Goal: Complete application form: Complete application form

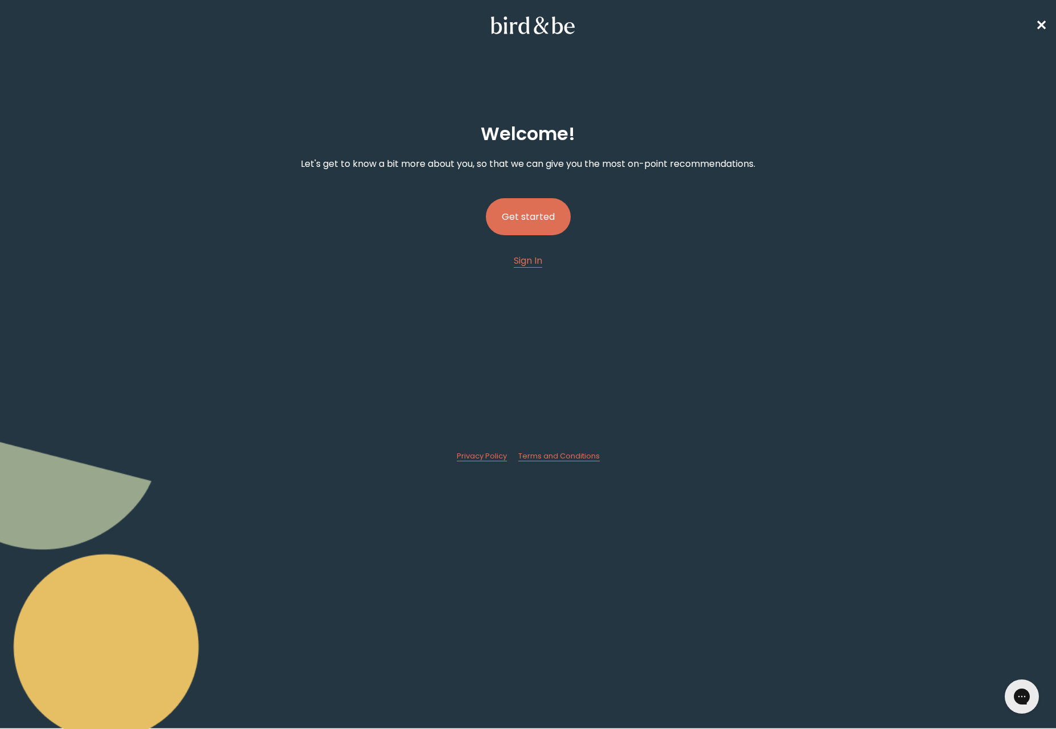
click at [522, 220] on button "Get started" at bounding box center [528, 216] width 85 height 37
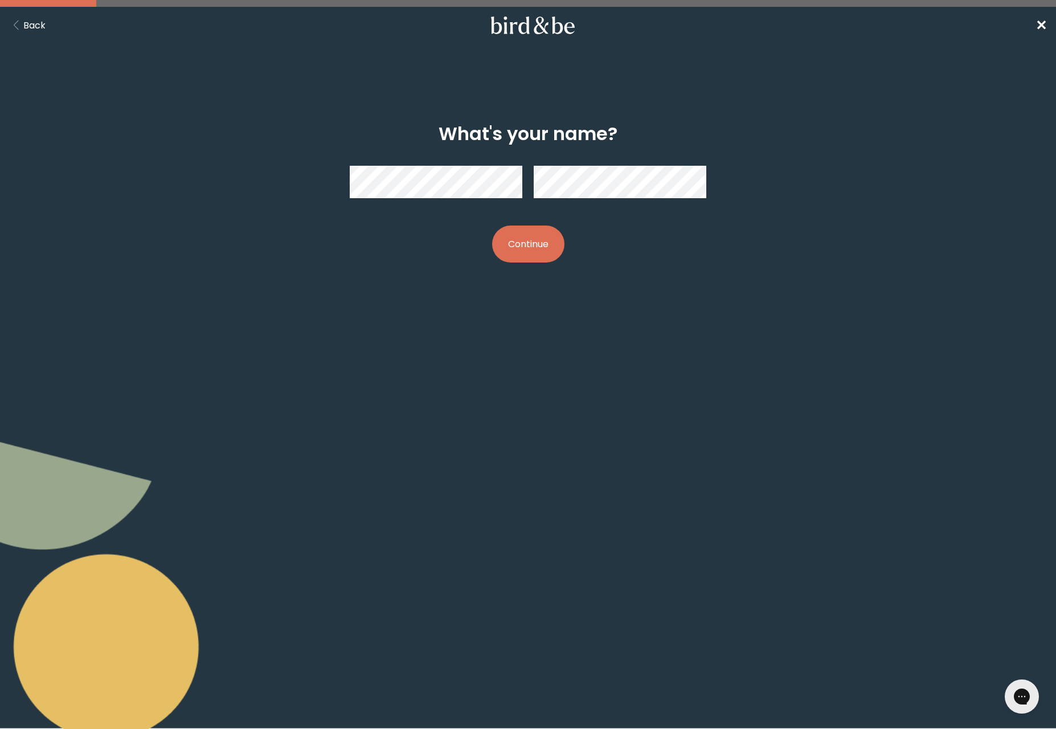
click at [506, 251] on button "Continue" at bounding box center [528, 244] width 72 height 37
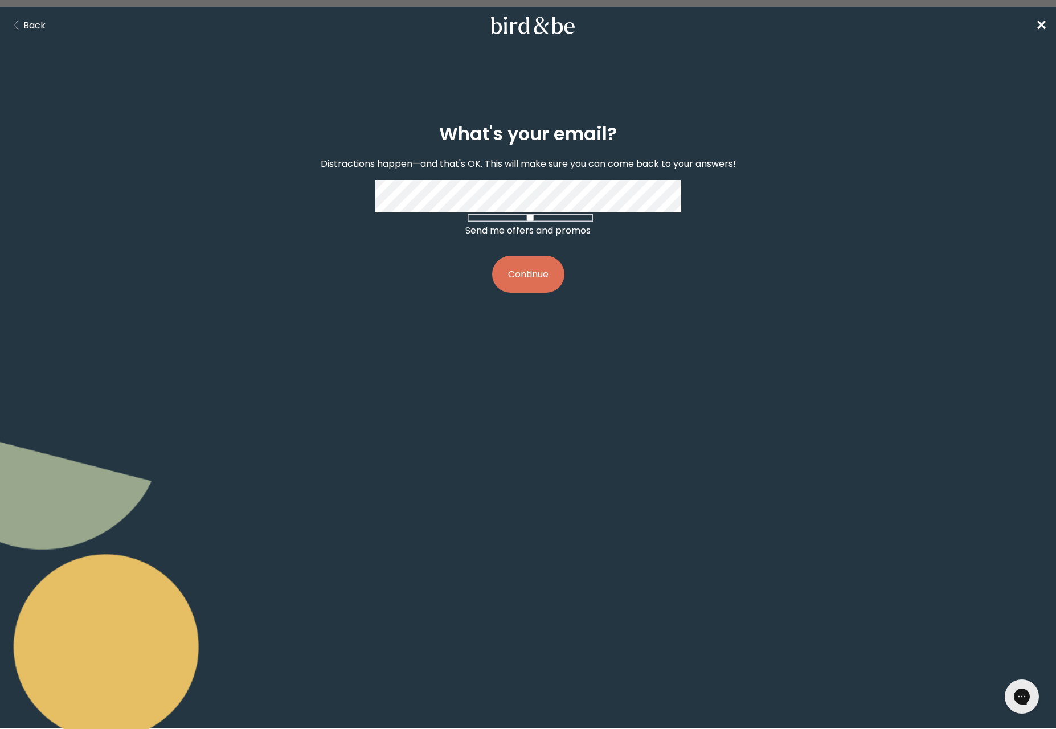
click at [515, 280] on button "Continue" at bounding box center [528, 274] width 72 height 37
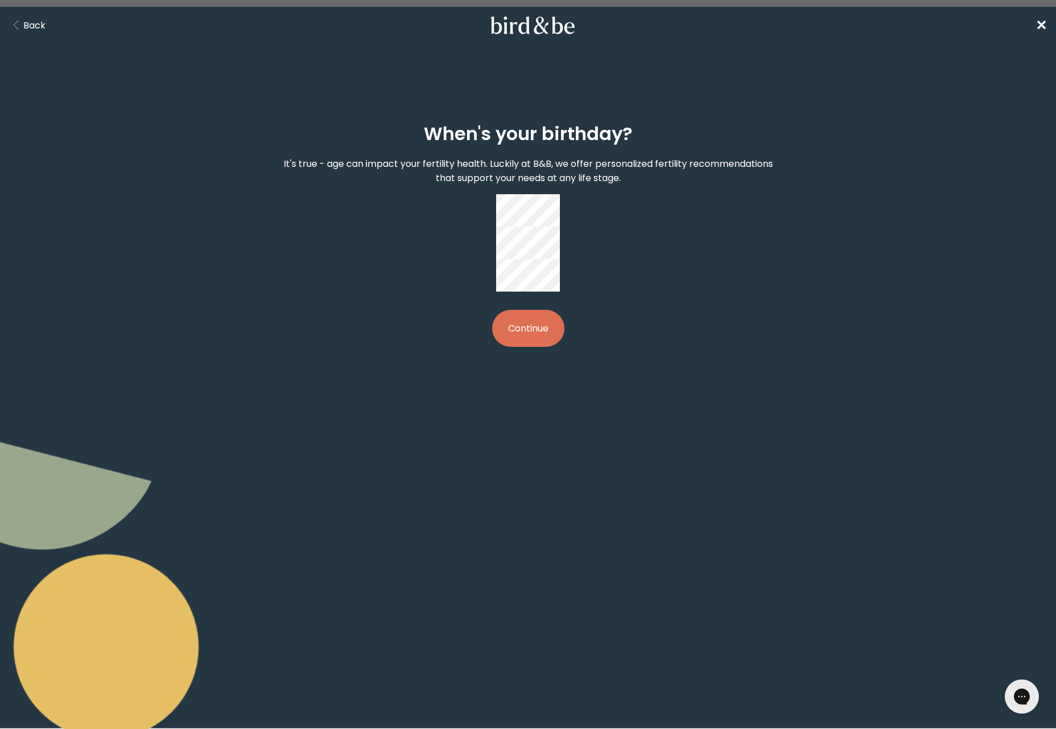
click at [528, 310] on button "Continue" at bounding box center [528, 328] width 72 height 37
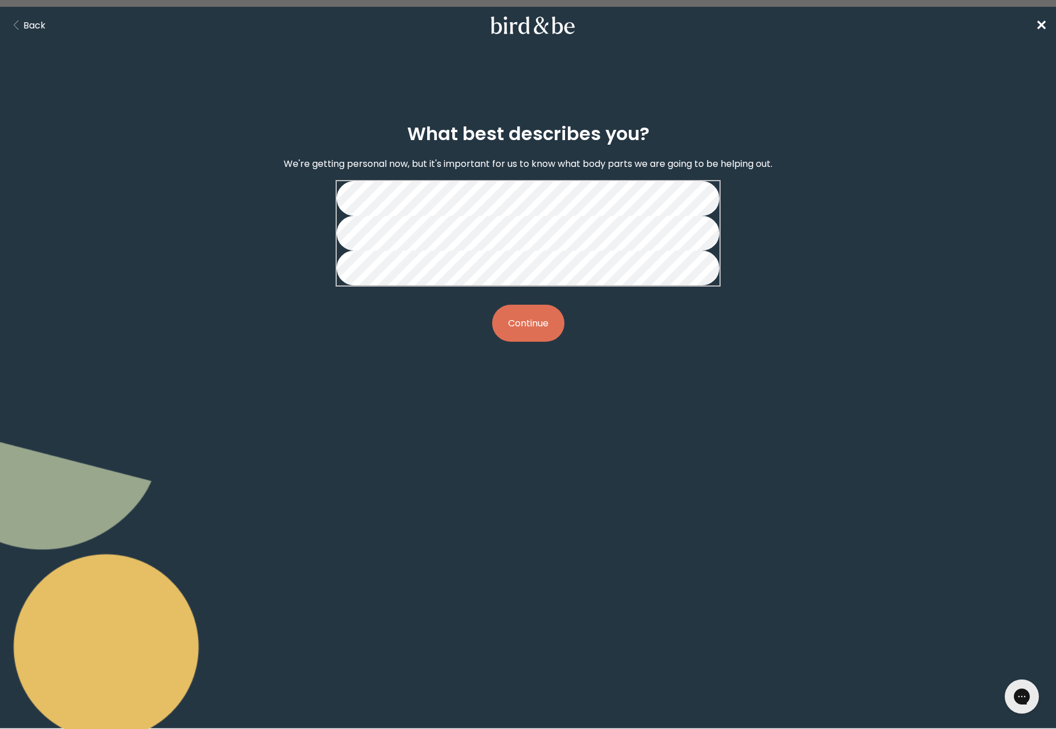
click at [554, 342] on button "Continue" at bounding box center [528, 323] width 72 height 37
click at [535, 342] on button "Continue" at bounding box center [528, 323] width 72 height 37
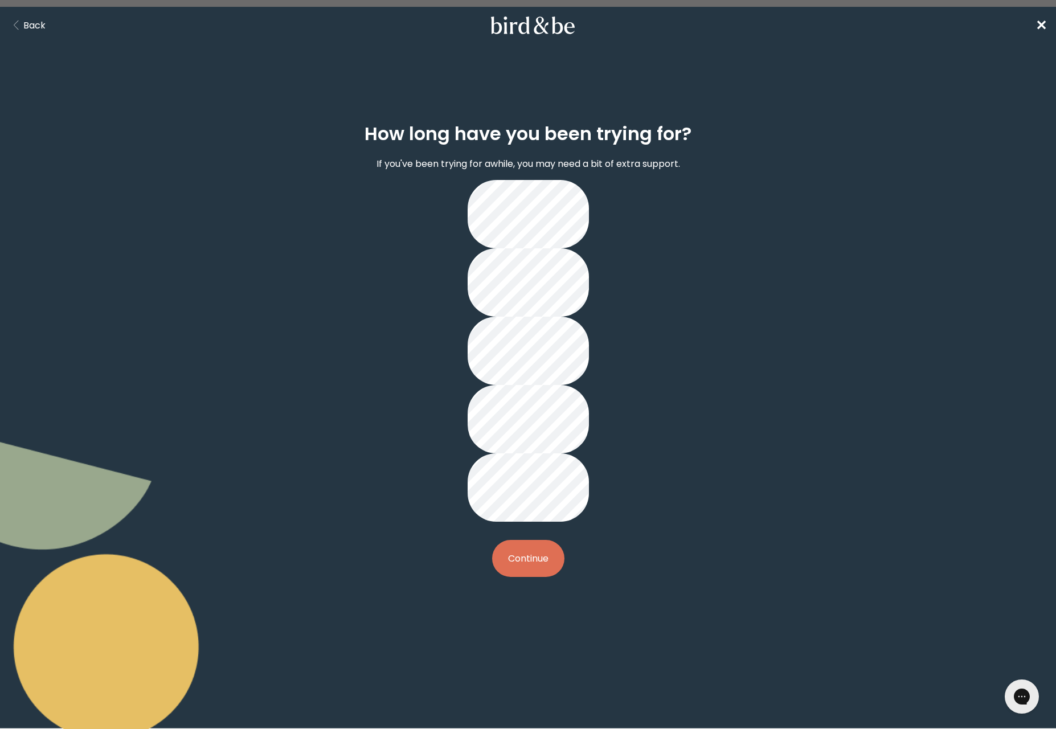
click at [534, 540] on button "Continue" at bounding box center [528, 558] width 72 height 37
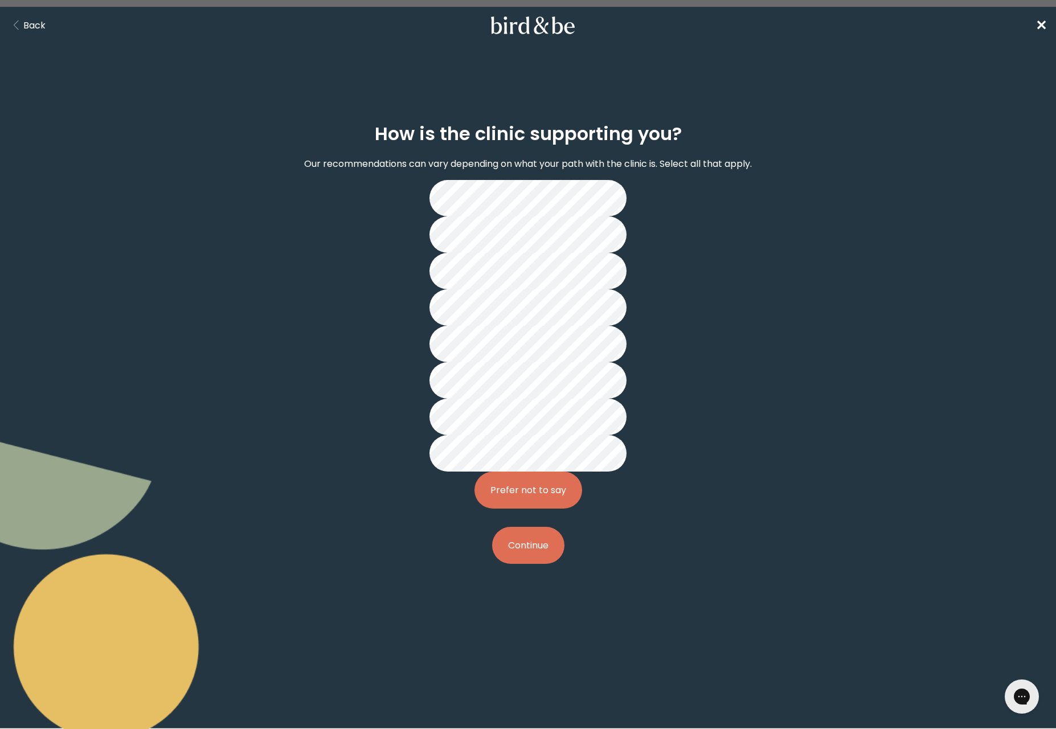
click at [536, 527] on button "Continue" at bounding box center [528, 545] width 72 height 37
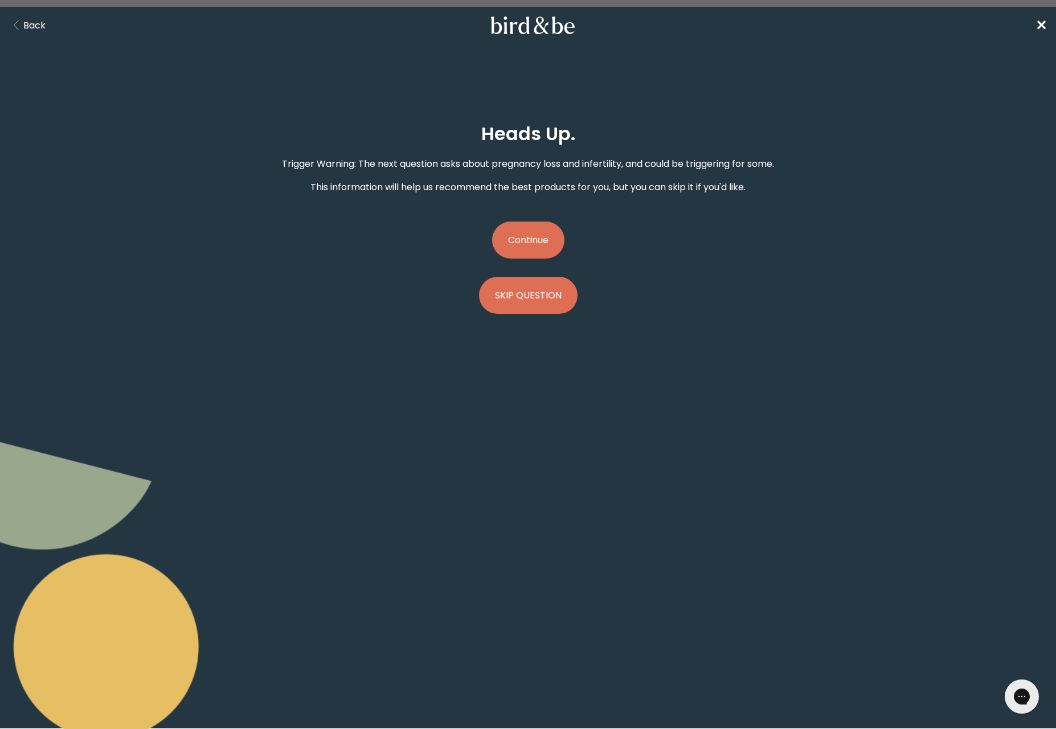
click at [527, 240] on button "Continue" at bounding box center [528, 240] width 72 height 37
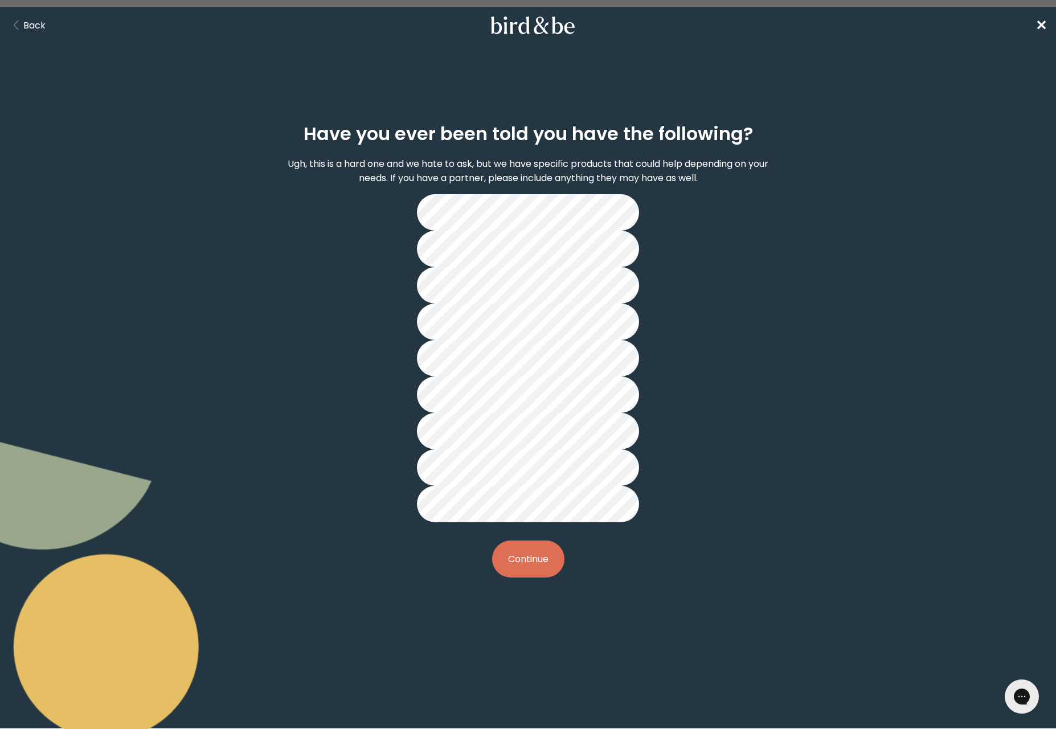
click at [525, 541] on button "Continue" at bounding box center [528, 559] width 72 height 37
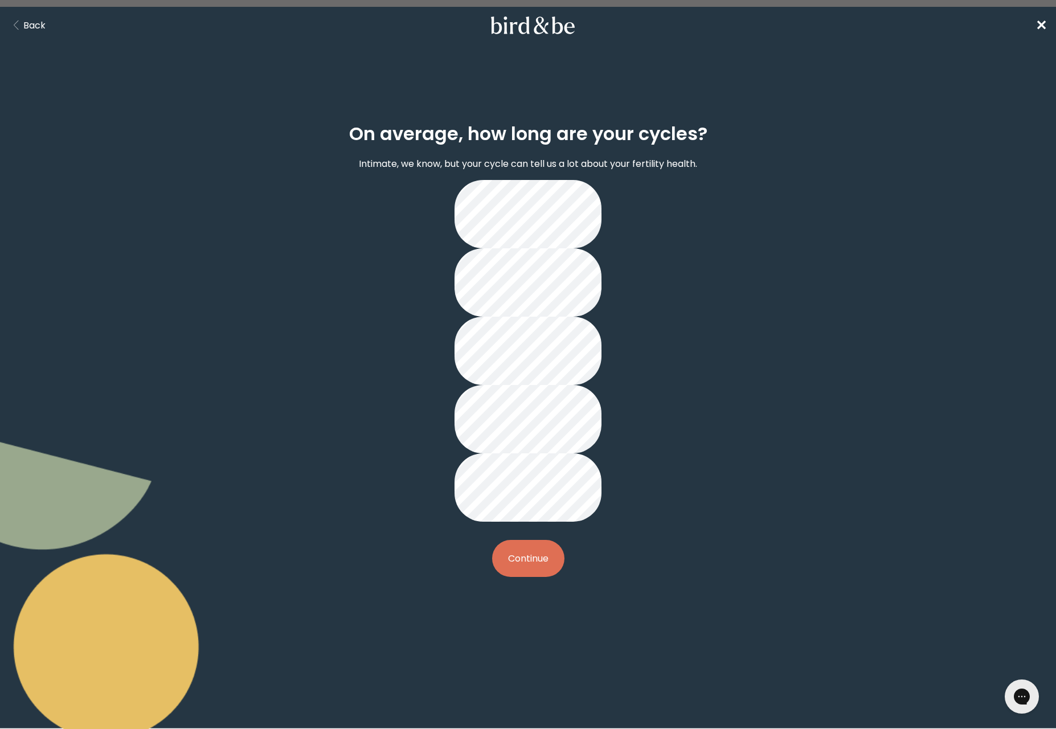
click at [519, 540] on button "Continue" at bounding box center [528, 558] width 72 height 37
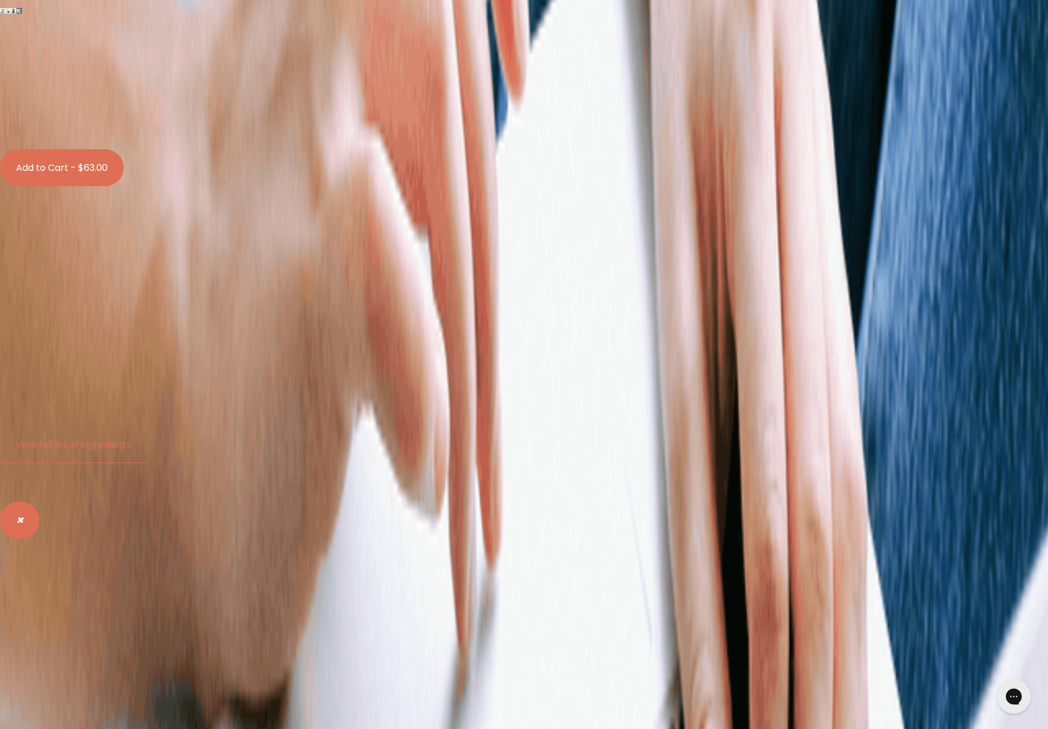
scroll to position [1517, 0]
